Goal: Transaction & Acquisition: Purchase product/service

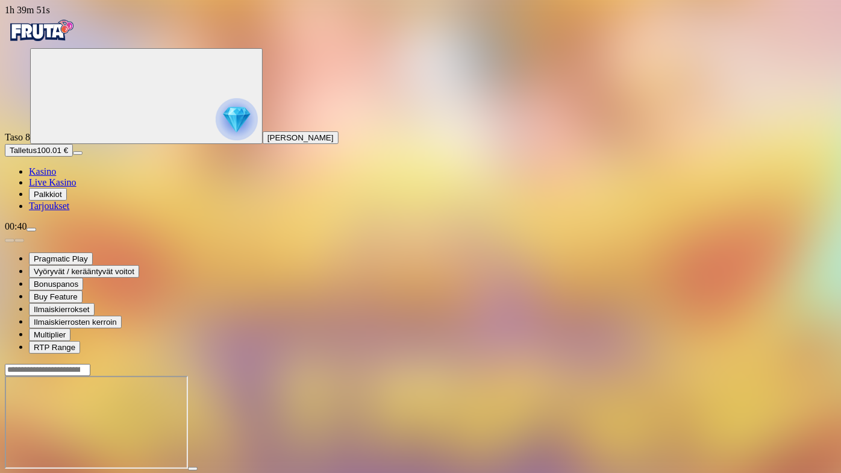
click at [10, 472] on span "close icon" at bounding box center [10, 479] width 0 height 0
click at [198, 467] on button "button" at bounding box center [193, 469] width 10 height 4
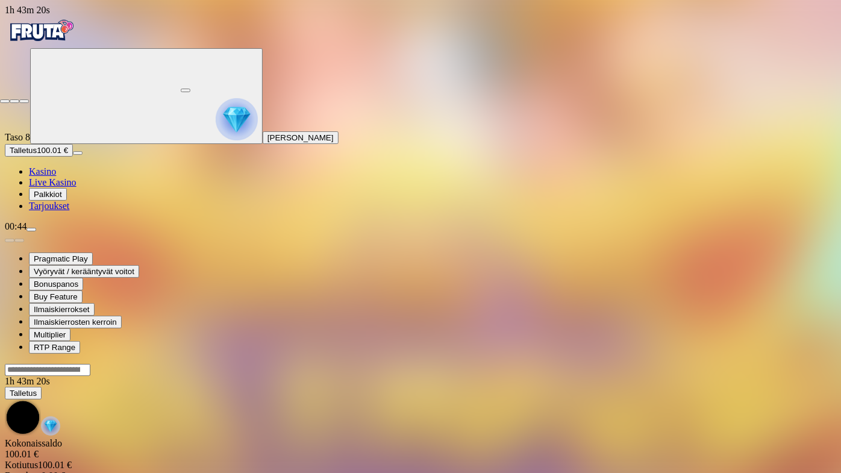
click at [5, 101] on span "close icon" at bounding box center [5, 101] width 0 height 0
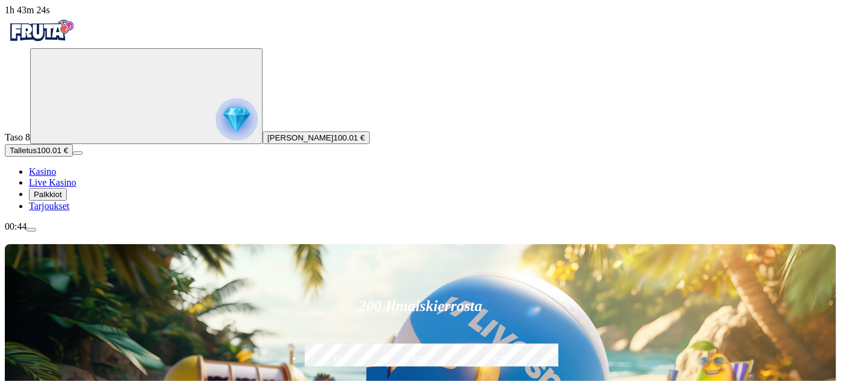
type input "*"
type input "*******"
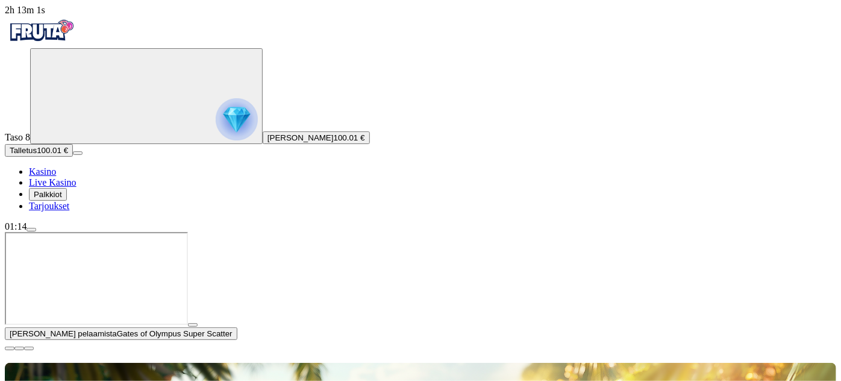
click at [10, 348] on span "close icon" at bounding box center [10, 348] width 0 height 0
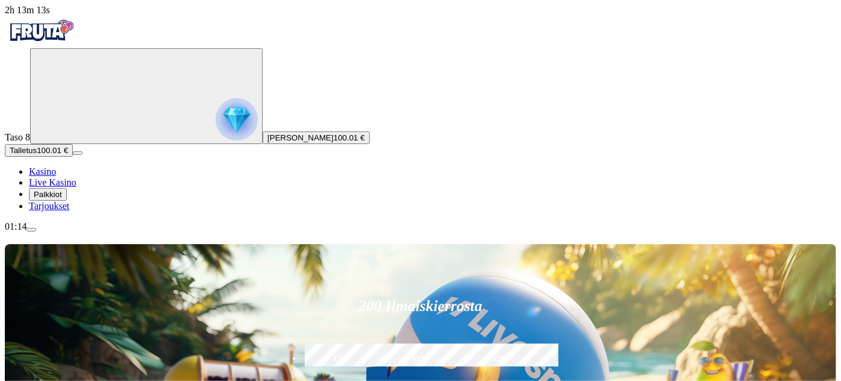
click at [56, 176] on span "Kasino" at bounding box center [42, 171] width 27 height 10
click at [76, 187] on span "Live Kasino" at bounding box center [53, 182] width 48 height 10
click at [56, 176] on span "Kasino" at bounding box center [42, 171] width 27 height 10
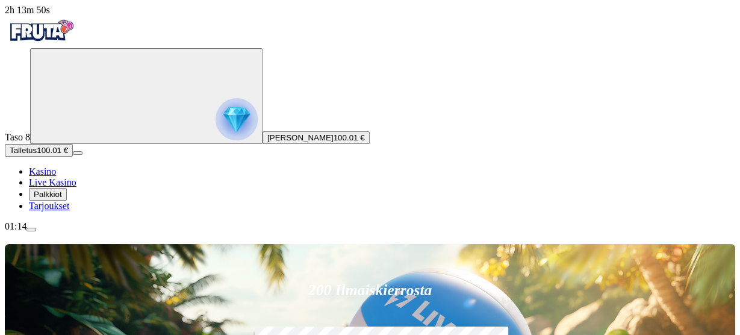
click at [31, 229] on span "menu icon" at bounding box center [31, 229] width 0 height 0
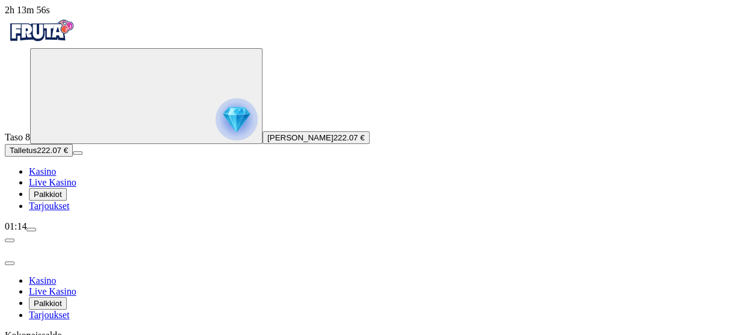
click at [56, 176] on span "Kasino" at bounding box center [42, 171] width 27 height 10
click at [114, 48] on div "Primary" at bounding box center [370, 32] width 731 height 33
click at [31, 229] on span "menu icon" at bounding box center [31, 229] width 0 height 0
click at [56, 176] on span "Kasino" at bounding box center [42, 171] width 27 height 10
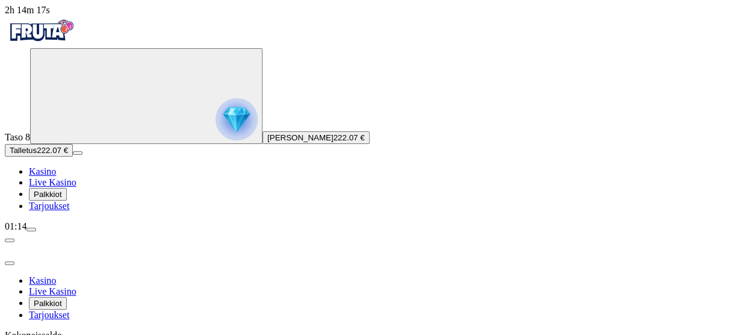
click at [56, 176] on span "Kasino" at bounding box center [42, 171] width 27 height 10
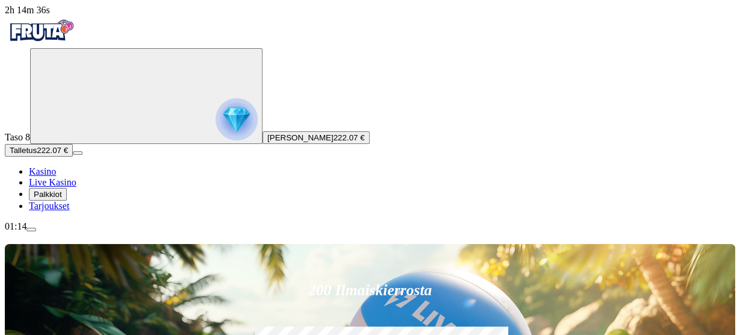
click at [31, 229] on span "menu icon" at bounding box center [31, 229] width 0 height 0
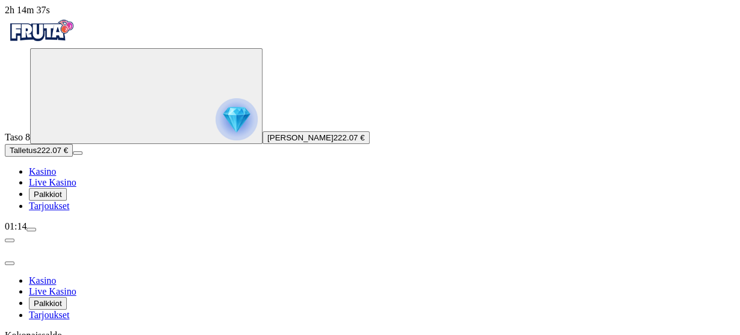
scroll to position [92, 0]
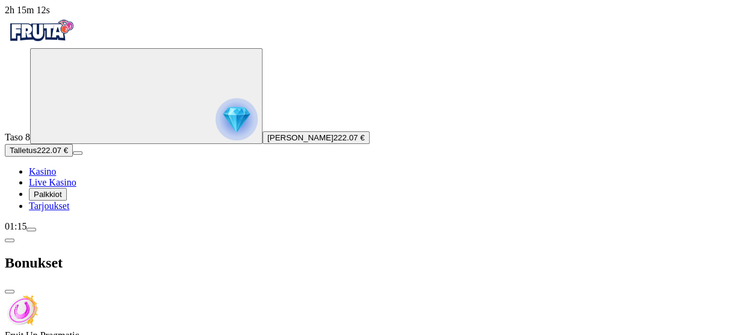
click at [56, 176] on span "Kasino" at bounding box center [42, 171] width 27 height 10
click at [216, 121] on img "Primary" at bounding box center [237, 119] width 42 height 42
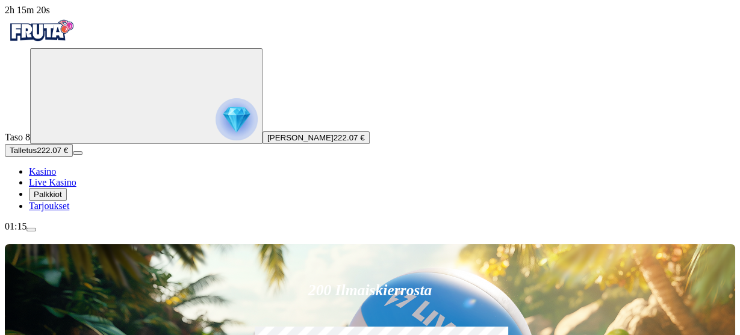
type input "***"
click at [56, 176] on span "Kasino" at bounding box center [42, 171] width 27 height 10
click at [76, 187] on span "Live Kasino" at bounding box center [53, 182] width 48 height 10
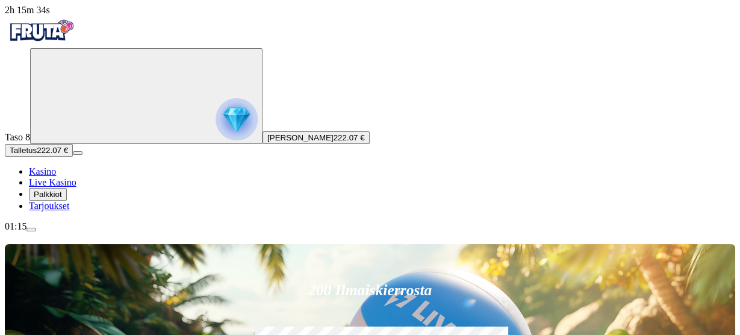
click at [56, 176] on span "Kasino" at bounding box center [42, 171] width 27 height 10
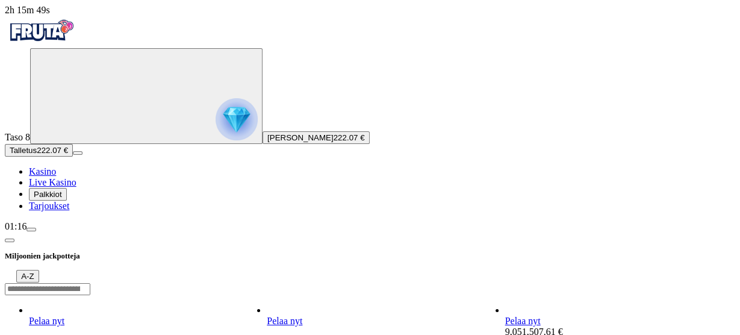
click at [541, 316] on link "Pelaa nyt" at bounding box center [523, 321] width 36 height 10
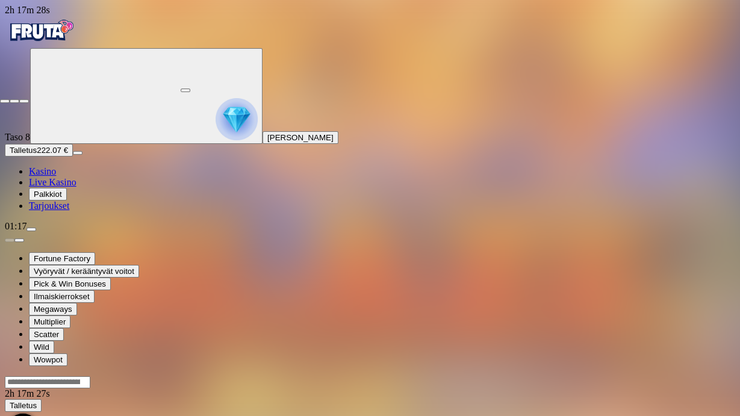
click at [24, 101] on span "fullscreen-exit icon" at bounding box center [24, 101] width 0 height 0
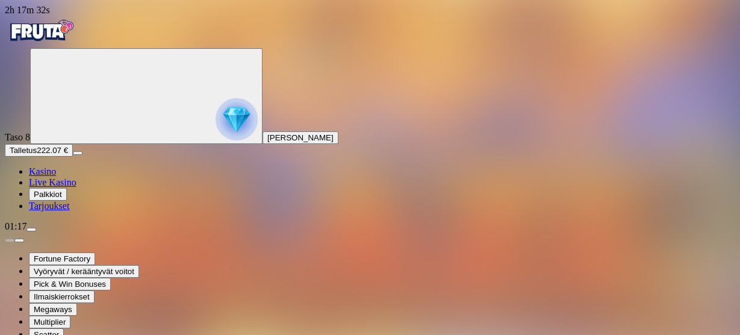
click at [49, 176] on span "Kasino" at bounding box center [42, 171] width 27 height 10
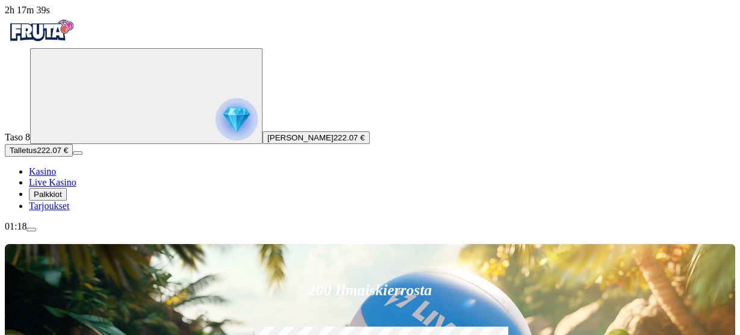
type input "********"
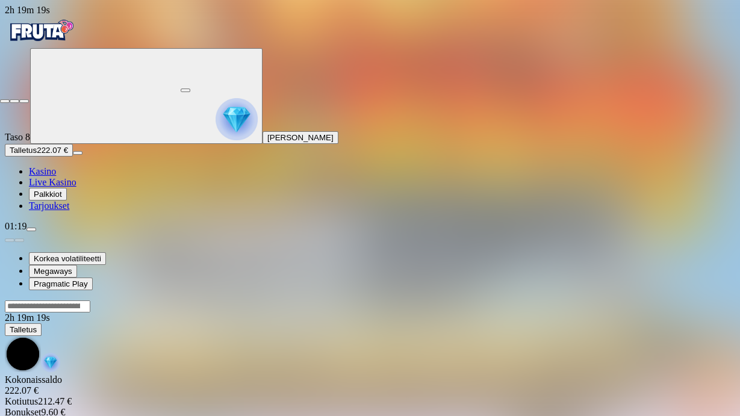
click at [24, 101] on span "fullscreen-exit icon" at bounding box center [24, 101] width 0 height 0
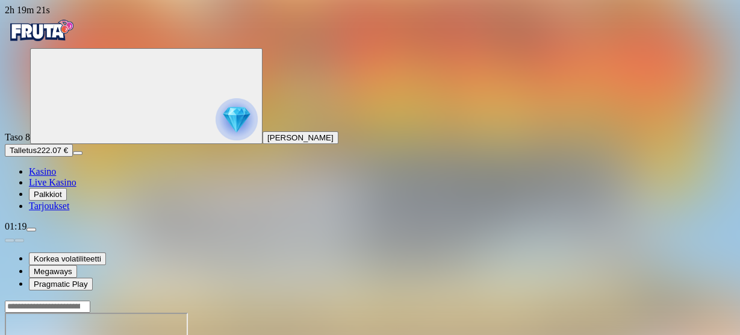
click at [550, 300] on div at bounding box center [370, 306] width 731 height 13
click at [90, 301] on input "Search" at bounding box center [48, 307] width 86 height 12
click at [31, 229] on span "menu icon" at bounding box center [31, 229] width 0 height 0
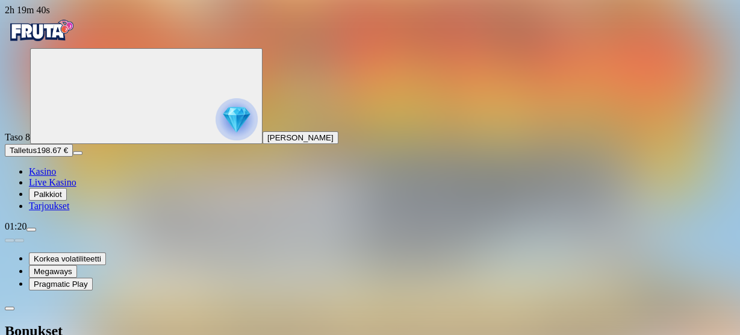
click at [75, 232] on div "01:20" at bounding box center [370, 226] width 731 height 11
click at [31, 229] on span "menu icon" at bounding box center [31, 229] width 0 height 0
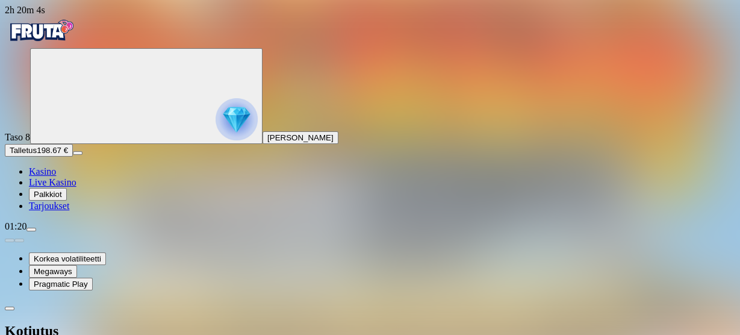
type input "***"
click at [56, 176] on span "Kasino" at bounding box center [42, 171] width 27 height 10
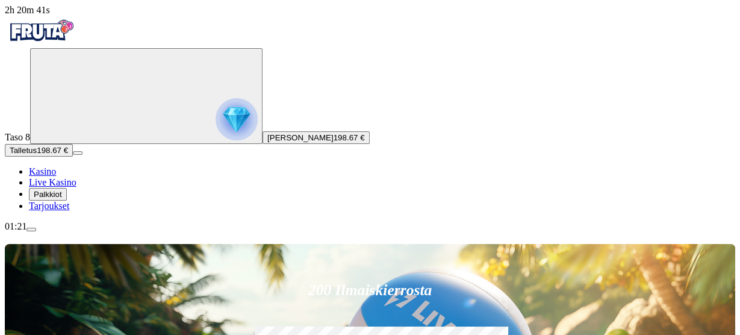
type input "********"
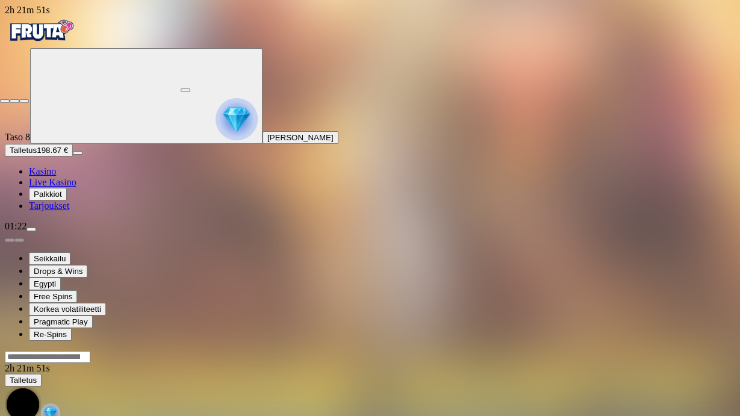
click at [5, 101] on span "close icon" at bounding box center [5, 101] width 0 height 0
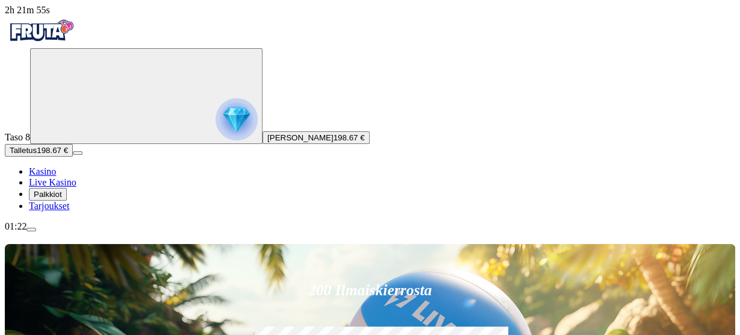
click at [31, 229] on span "menu icon" at bounding box center [31, 229] width 0 height 0
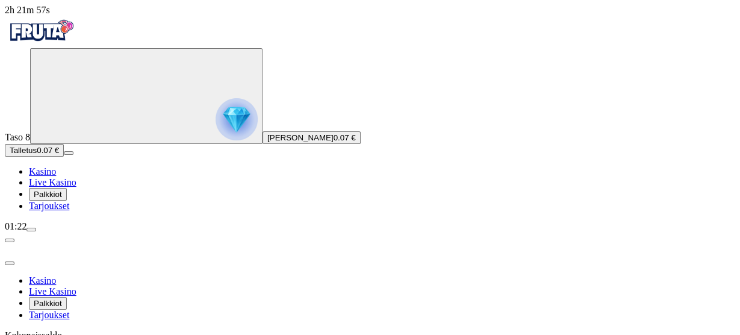
scroll to position [92, 0]
